Goal: Find specific page/section: Find specific page/section

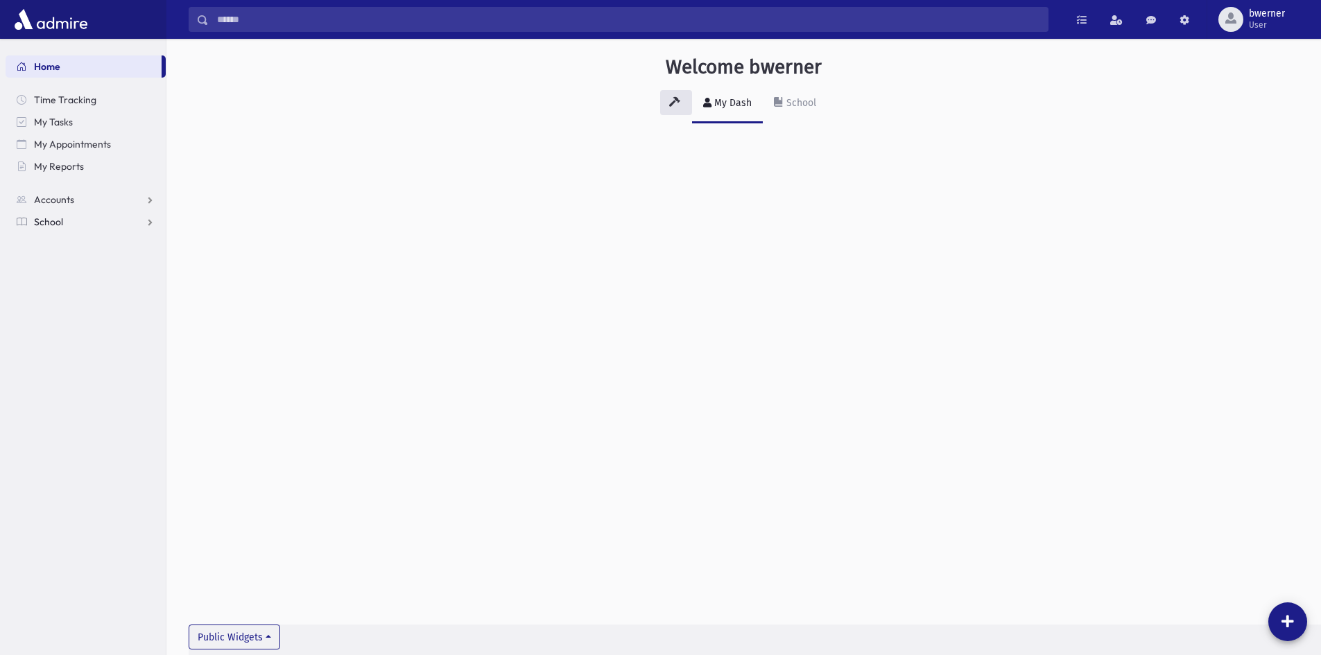
click at [67, 218] on link "School" at bounding box center [86, 222] width 160 height 22
click at [46, 246] on span "Students" at bounding box center [61, 244] width 38 height 12
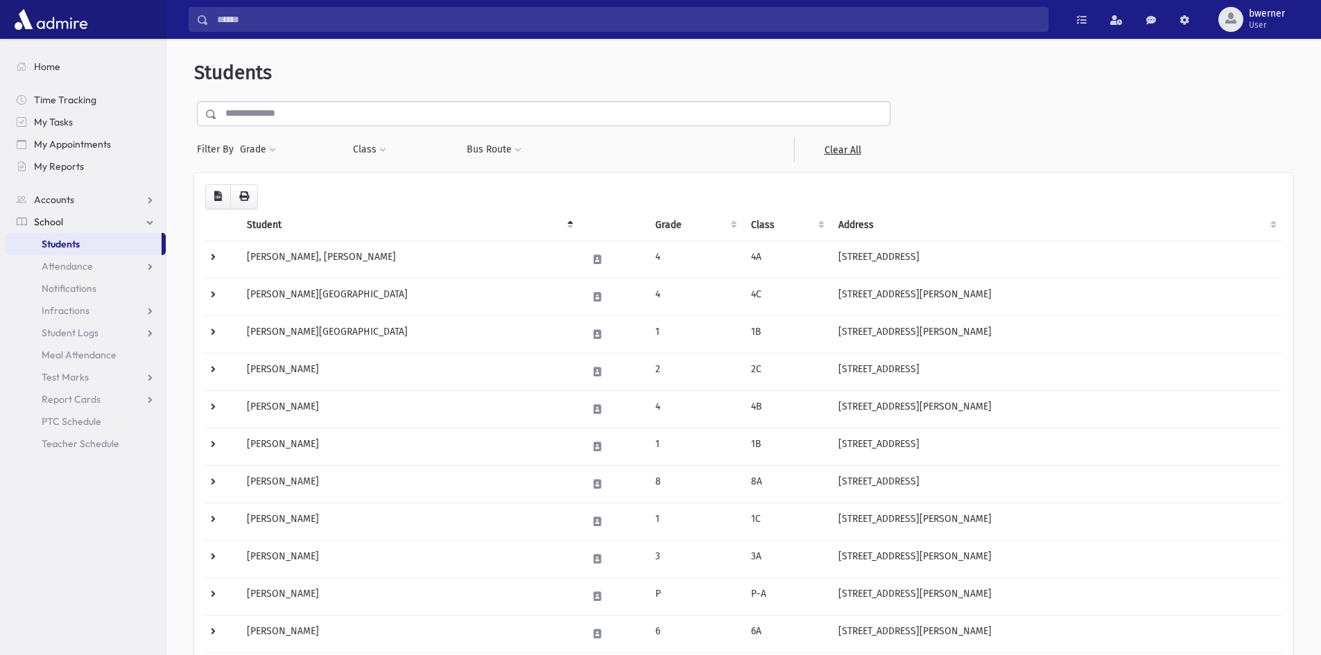
click at [281, 124] on input "text" at bounding box center [553, 113] width 672 height 25
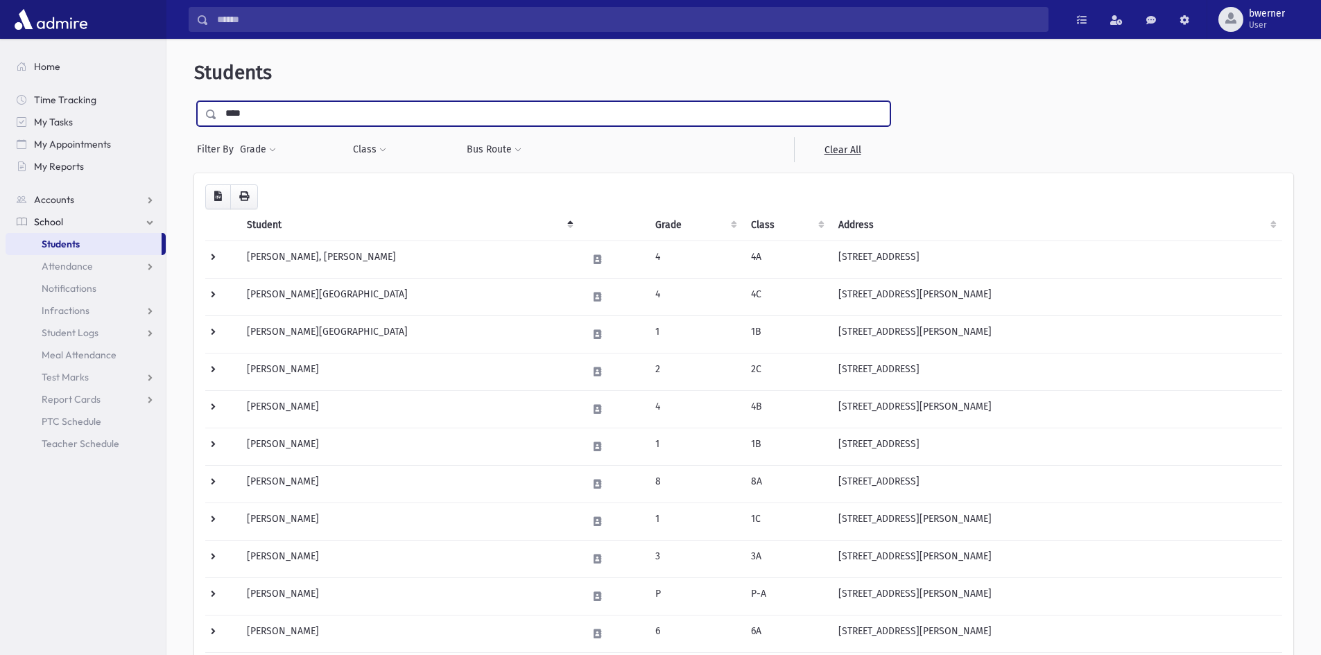
type input "****"
click at [194, 101] on input "submit" at bounding box center [213, 110] width 39 height 19
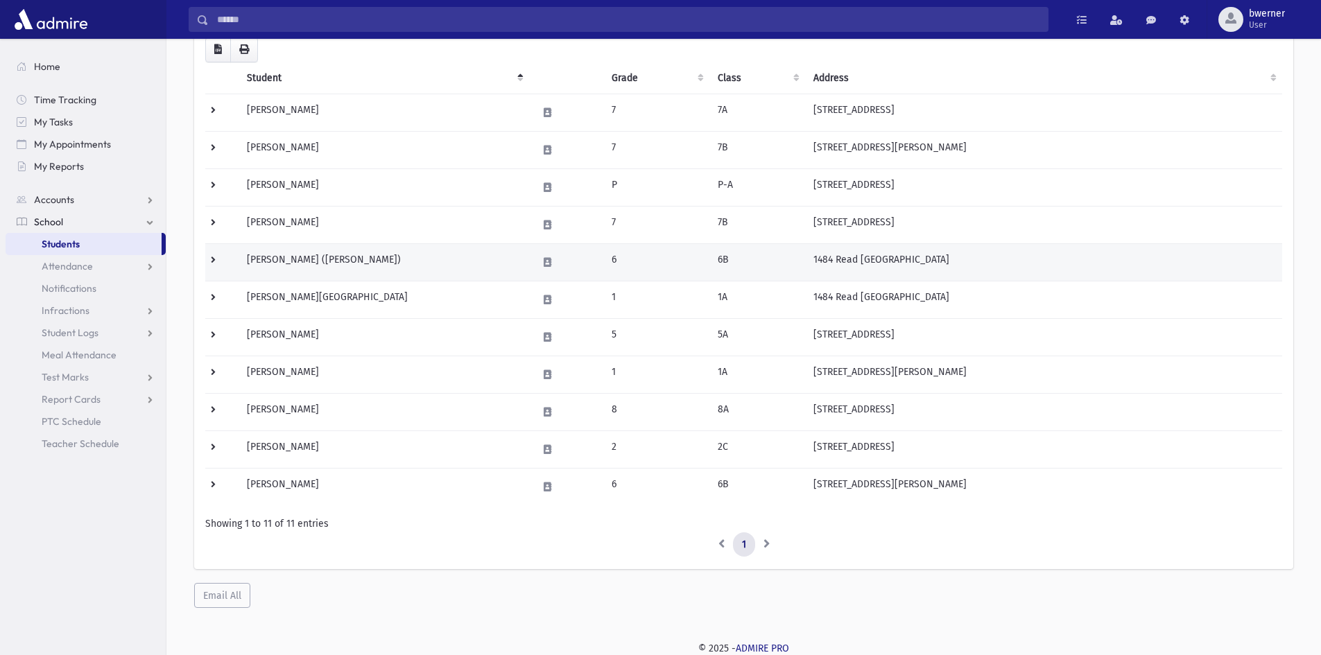
scroll to position [148, 0]
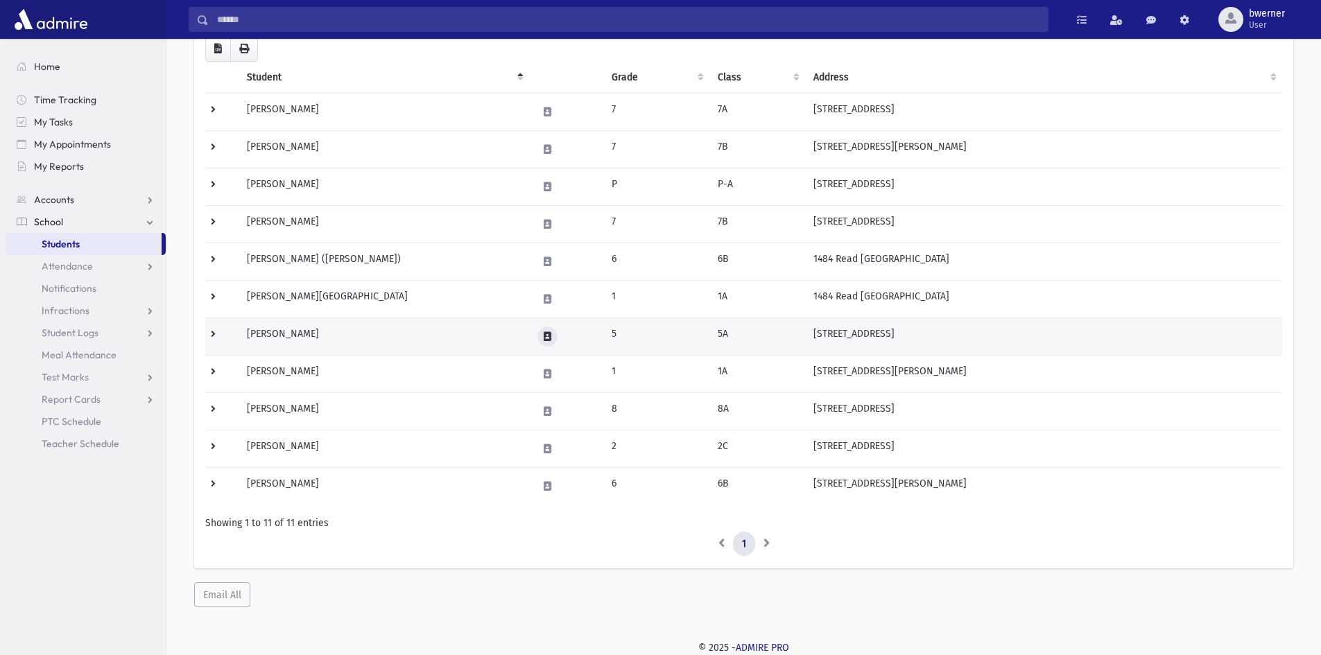
click at [544, 333] on icon at bounding box center [548, 336] width 8 height 9
click at [575, 333] on button "button" at bounding box center [583, 337] width 24 height 20
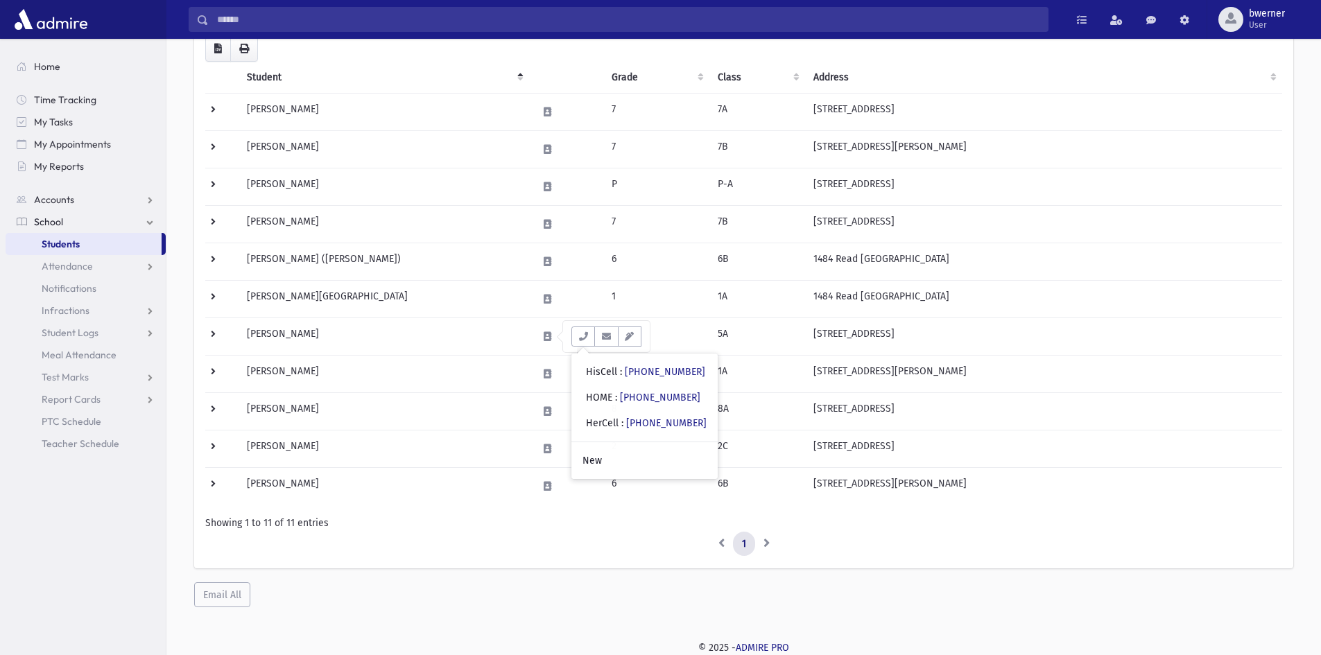
click at [862, 584] on div "Loading... Student Grade Class Address Phone Parents Email Hebrew First Hebrew …" at bounding box center [743, 317] width 1099 height 582
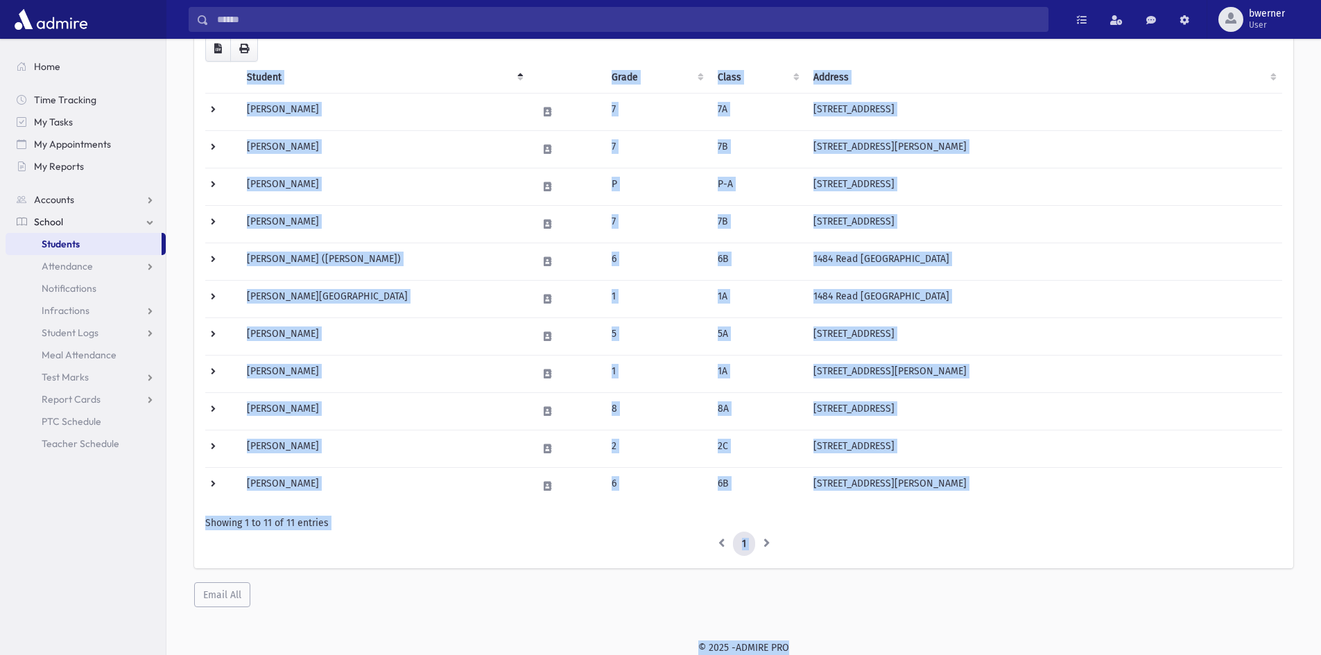
drag, startPoint x: 218, startPoint y: 78, endPoint x: 883, endPoint y: 688, distance: 901.9
click at [883, 507] on html "Search Results All Accounts Students" at bounding box center [660, 179] width 1321 height 655
click at [640, 607] on div "Loading... Student Grade Class Address Phone Parents Email Hebrew First Hebrew …" at bounding box center [743, 317] width 1099 height 582
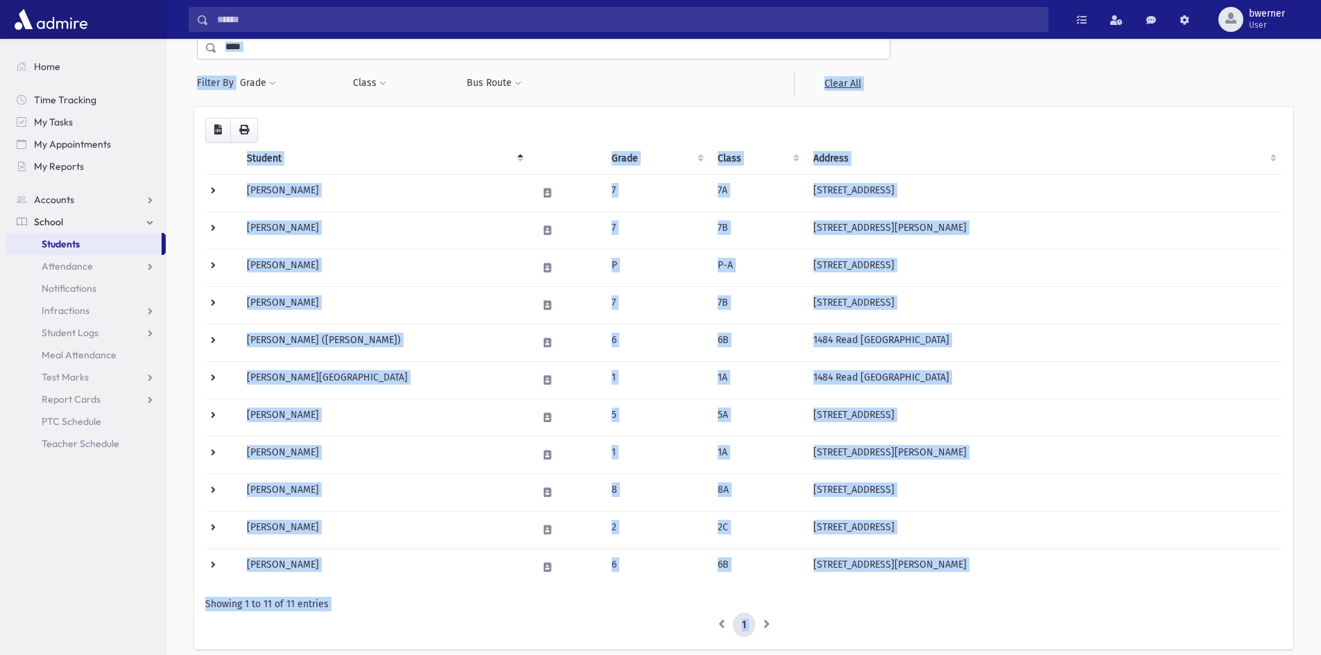
scroll to position [0, 0]
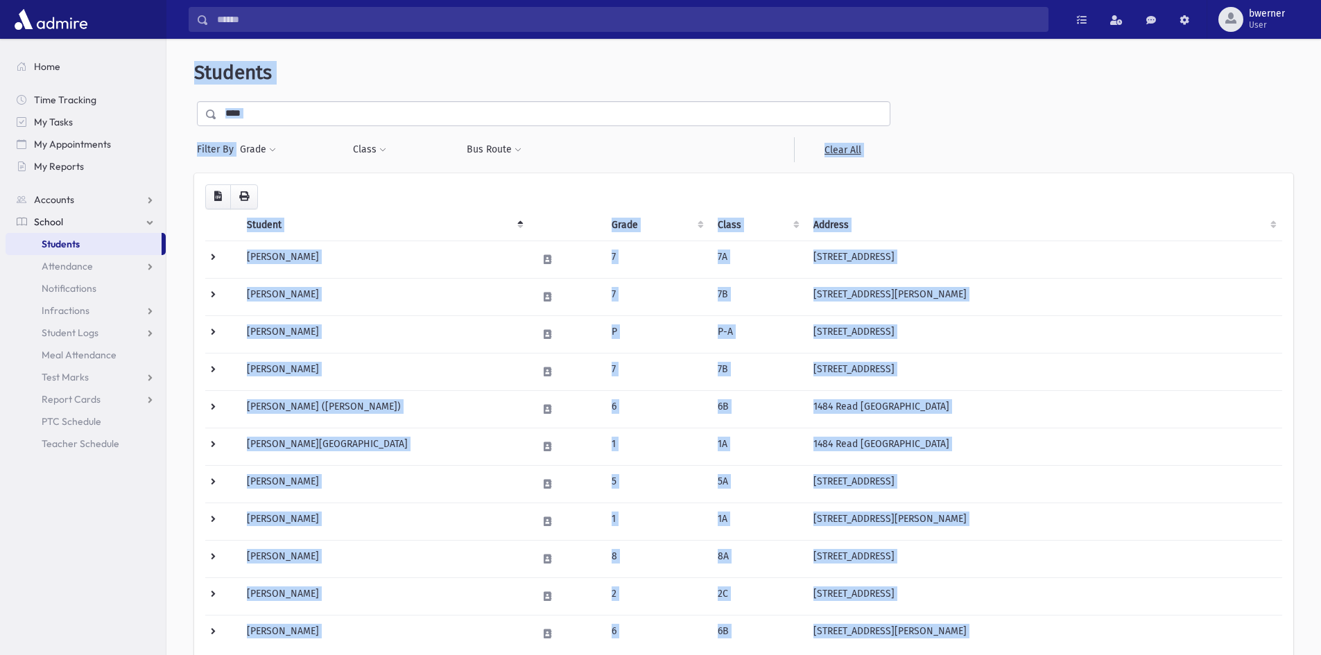
click at [550, 70] on header "Students" at bounding box center [743, 73] width 1099 height 24
